Goal: Navigation & Orientation: Go to known website

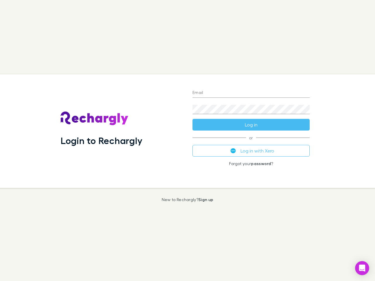
click at [188, 141] on div "Login to Rechargly" at bounding box center [122, 131] width 132 height 114
click at [251, 93] on input "Email" at bounding box center [251, 93] width 117 height 9
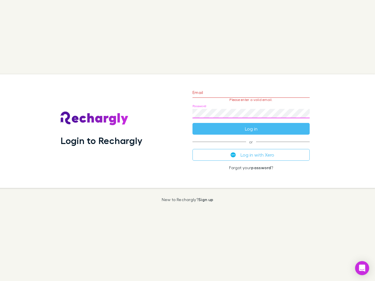
click at [251, 125] on form "Email Please enter a valid email. Password Log in" at bounding box center [251, 109] width 117 height 51
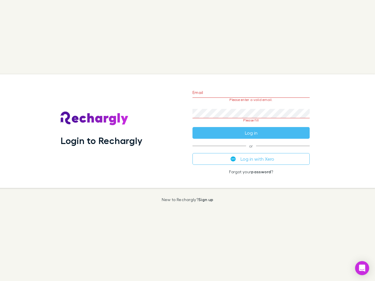
click at [251, 151] on div "Email Please enter a valid email. Password Please fill Log in or Log in with Xe…" at bounding box center [251, 131] width 127 height 114
click at [362, 268] on icon "Open Intercom Messenger" at bounding box center [362, 268] width 6 height 7
